Goal: Download file/media

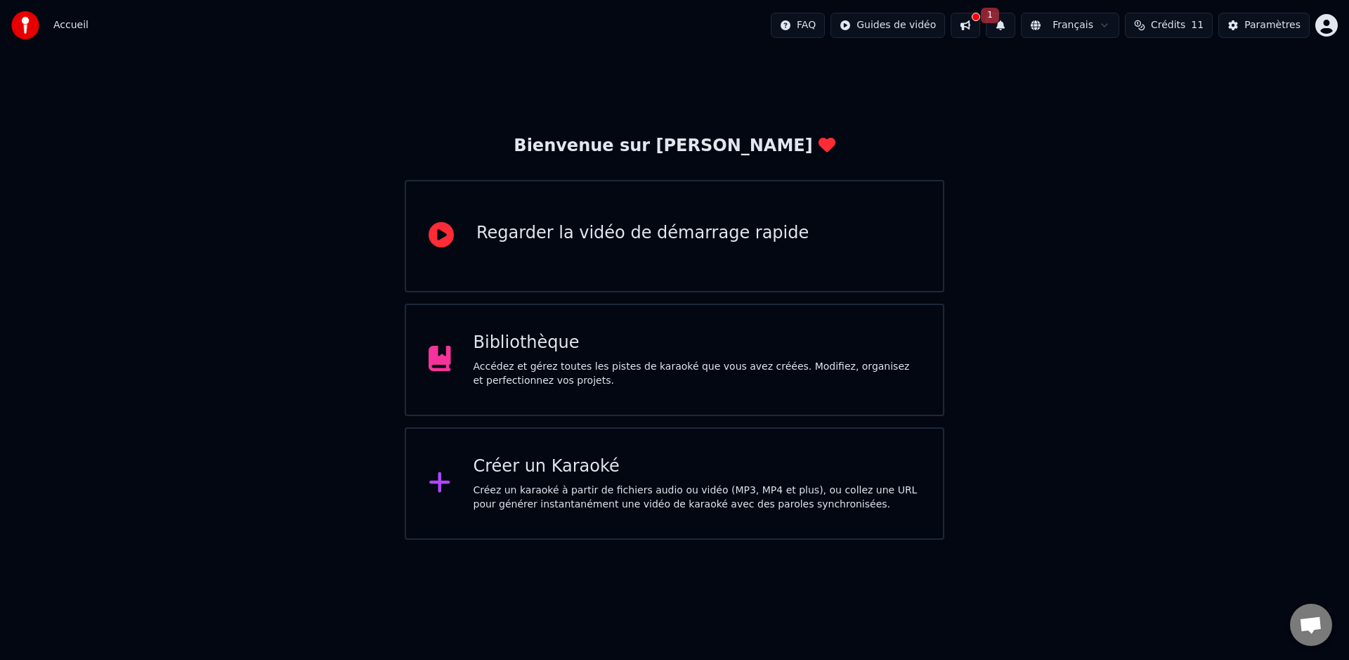
click at [606, 379] on div "Accédez et gérez toutes les pistes de karaoké que vous avez créées. Modifiez, o…" at bounding box center [696, 374] width 447 height 28
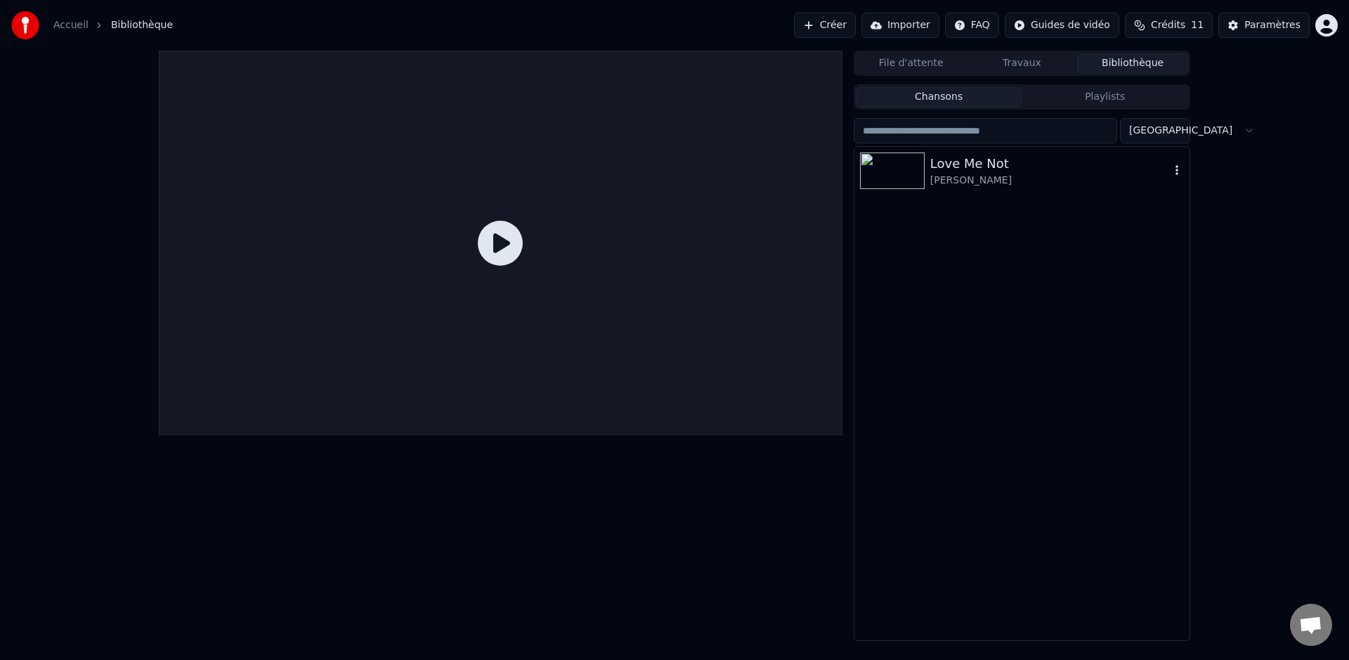
click at [981, 174] on div "[PERSON_NAME]" at bounding box center [1050, 181] width 240 height 14
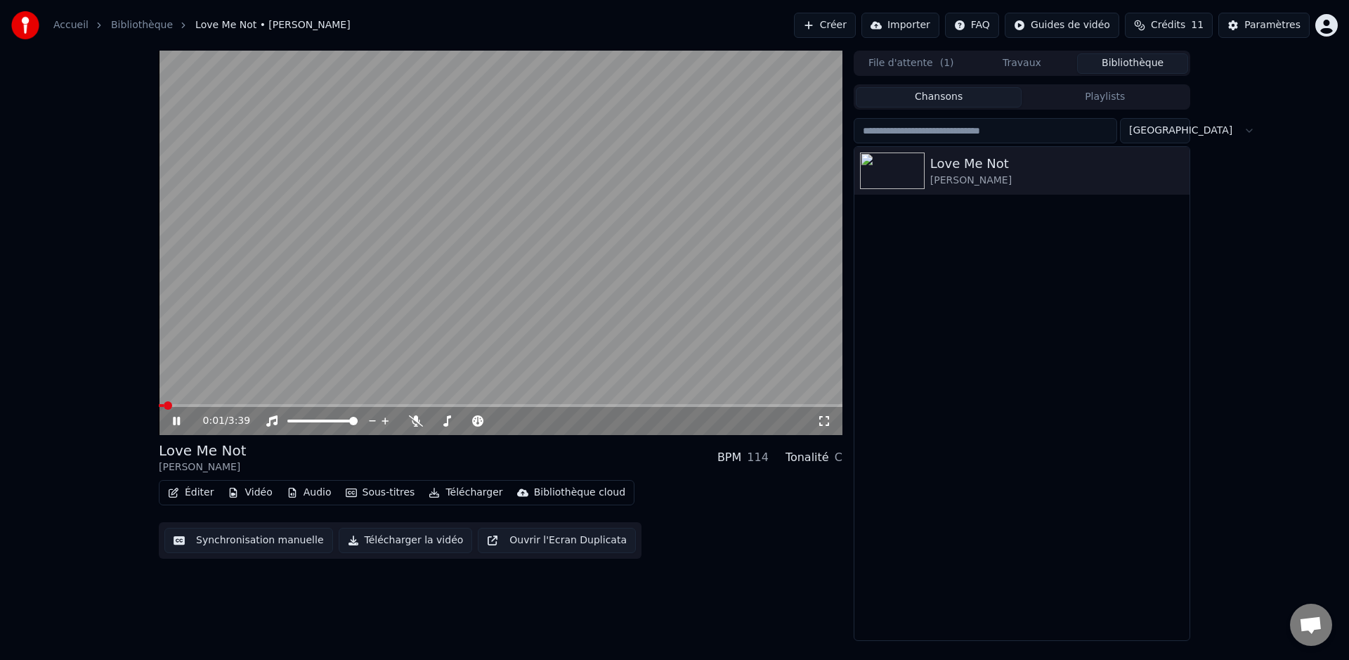
click at [240, 402] on video at bounding box center [500, 243] width 683 height 384
click at [243, 405] on span at bounding box center [500, 405] width 683 height 3
click at [181, 420] on icon at bounding box center [186, 420] width 33 height 11
click at [170, 405] on span at bounding box center [204, 405] width 91 height 3
click at [175, 421] on icon at bounding box center [176, 421] width 7 height 8
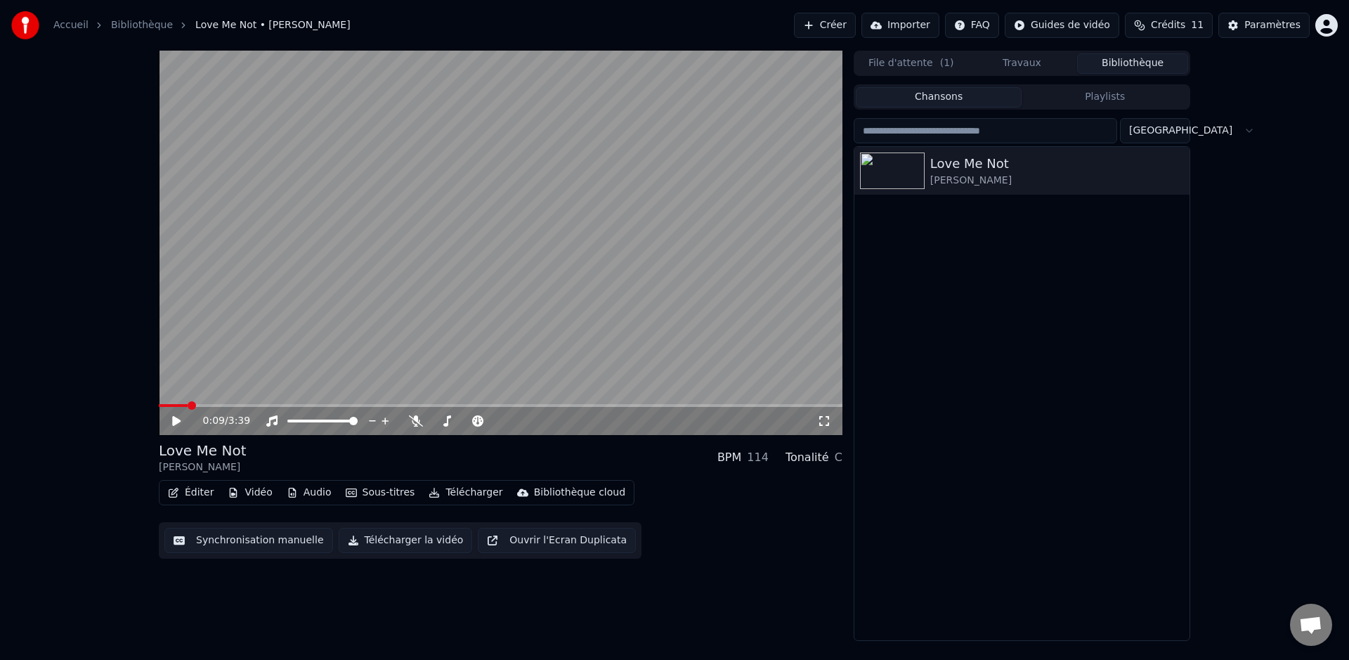
click at [175, 426] on icon at bounding box center [186, 420] width 33 height 11
click at [318, 405] on span at bounding box center [500, 405] width 683 height 3
click at [447, 422] on div at bounding box center [479, 421] width 113 height 14
click at [452, 423] on span at bounding box center [454, 421] width 8 height 8
click at [495, 425] on span at bounding box center [497, 421] width 8 height 8
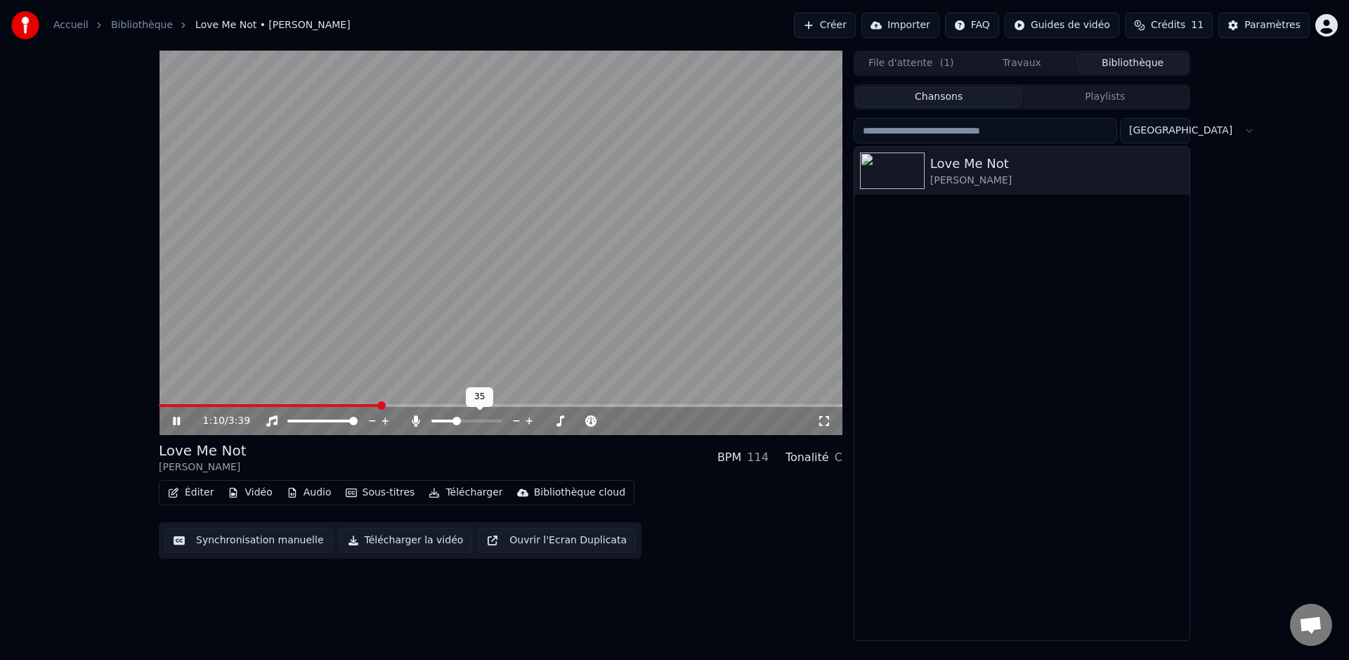
click at [455, 422] on span at bounding box center [466, 420] width 70 height 3
click at [452, 424] on span at bounding box center [454, 421] width 8 height 8
click at [308, 491] on button "Audio" at bounding box center [309, 493] width 56 height 20
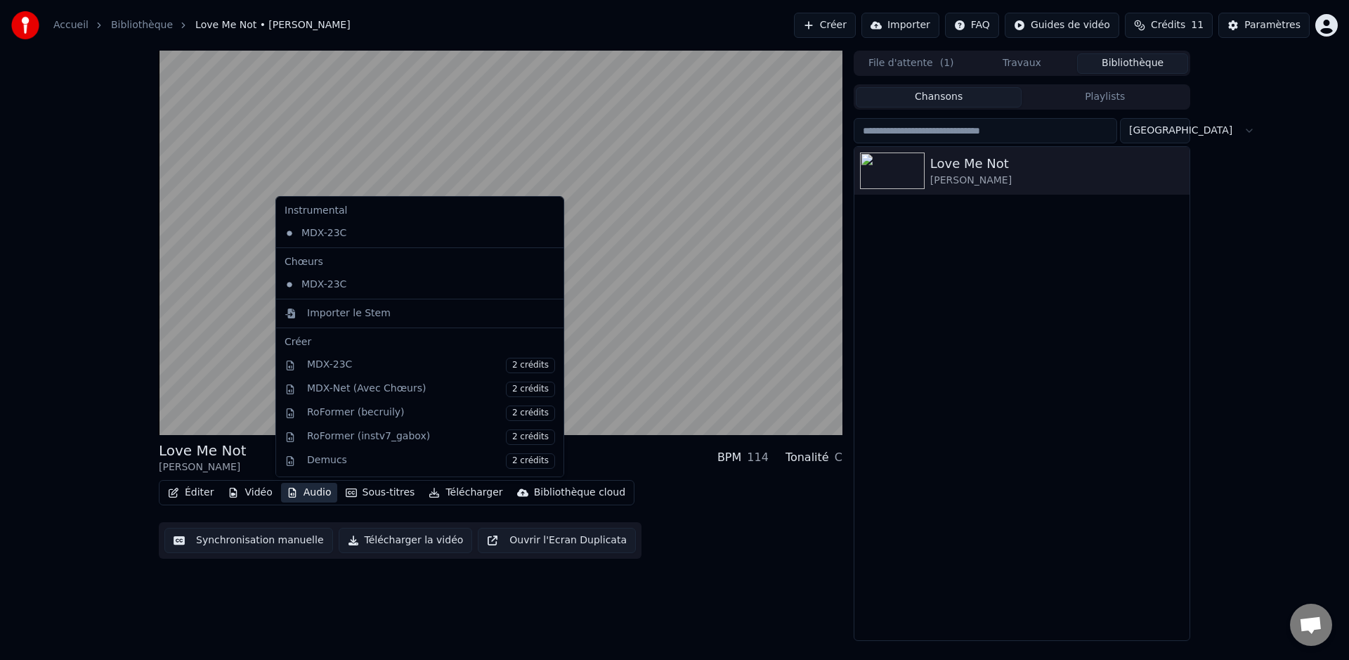
click at [401, 629] on div "Love Me Not [PERSON_NAME] BPM 114 Tonalité C Éditer Vidéo Audio Sous-titres Tél…" at bounding box center [500, 346] width 683 height 590
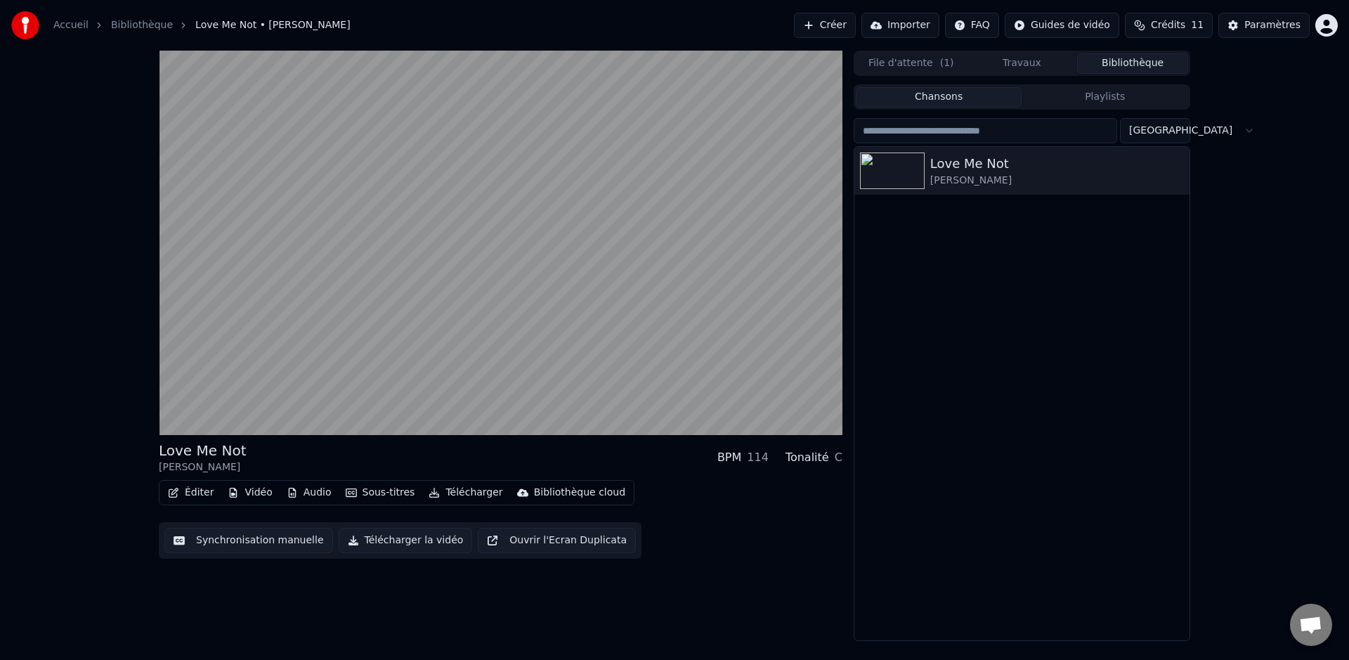
click at [447, 492] on button "Télécharger" at bounding box center [465, 493] width 85 height 20
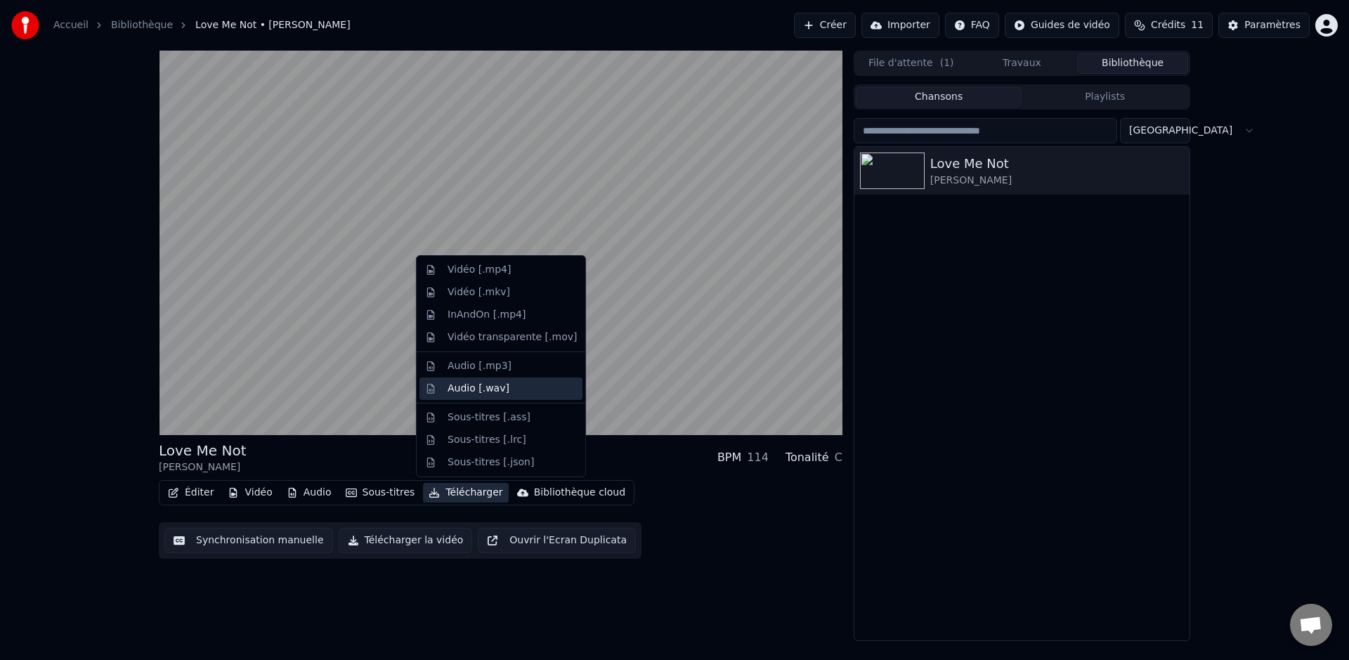
click at [514, 388] on div "Audio [.wav]" at bounding box center [511, 388] width 129 height 14
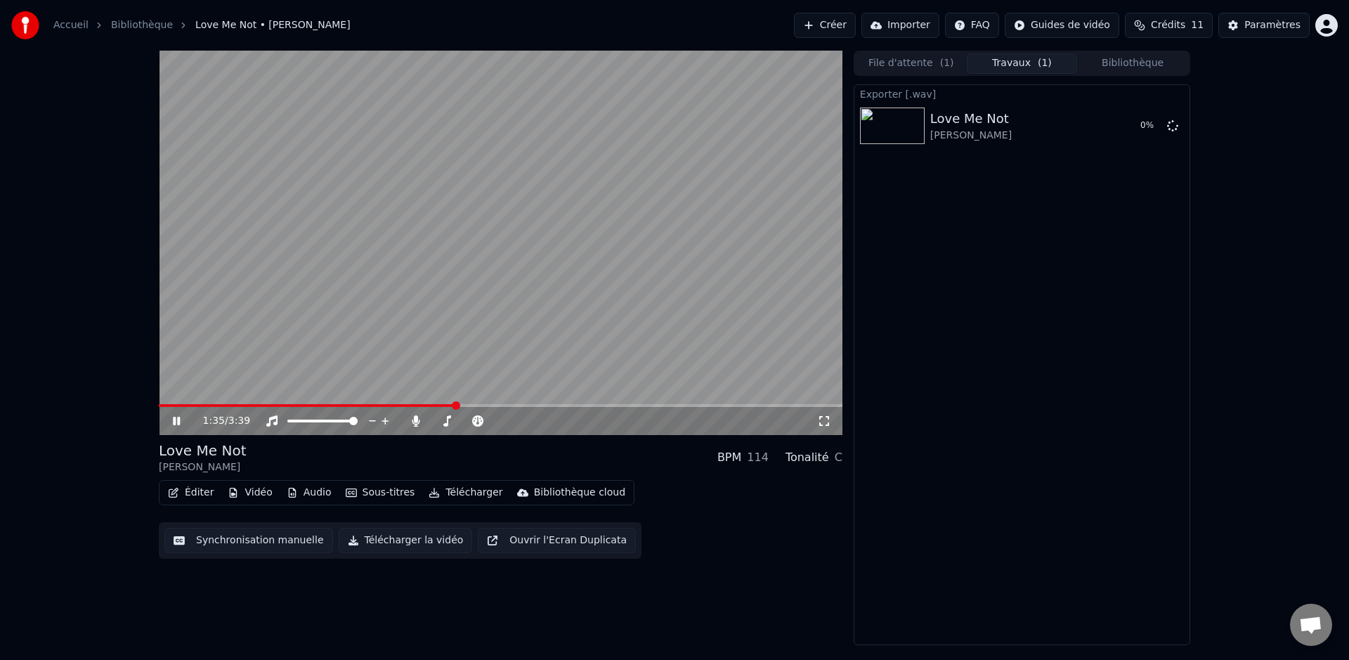
click at [176, 421] on icon at bounding box center [186, 420] width 33 height 11
click at [1123, 127] on button "Afficher" at bounding box center [1130, 125] width 62 height 25
